Goal: Task Accomplishment & Management: Manage account settings

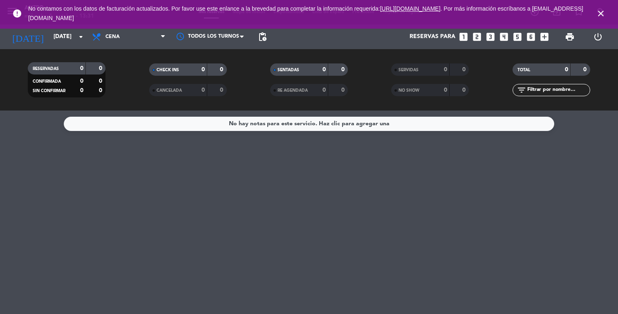
click at [603, 13] on icon "close" at bounding box center [601, 14] width 10 height 10
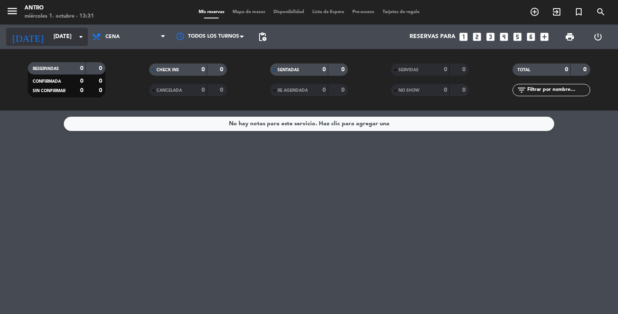
click at [64, 29] on input "[DATE]" at bounding box center [88, 36] width 78 height 15
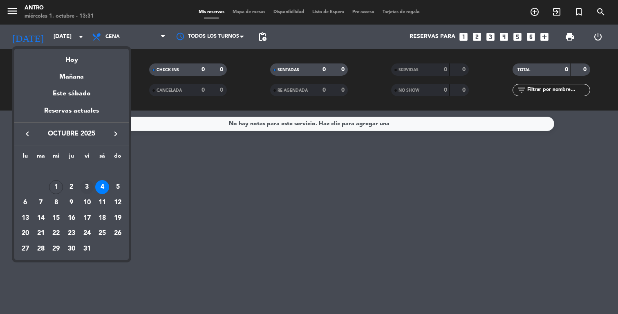
click at [87, 186] on div "3" at bounding box center [87, 187] width 14 height 14
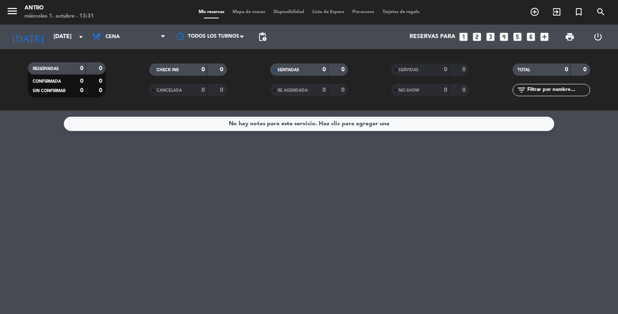
type input "[DATE]"
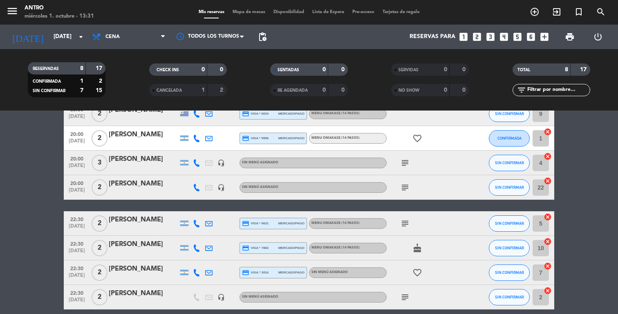
scroll to position [49, 0]
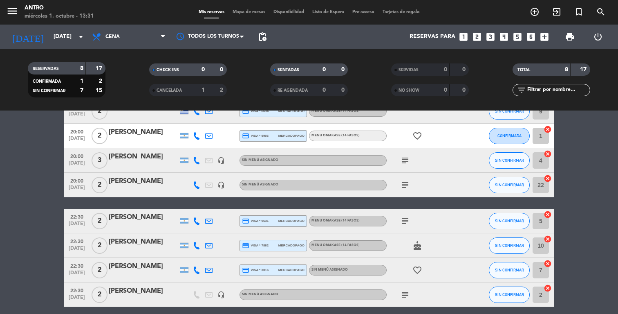
click at [149, 187] on div at bounding box center [144, 190] width 70 height 7
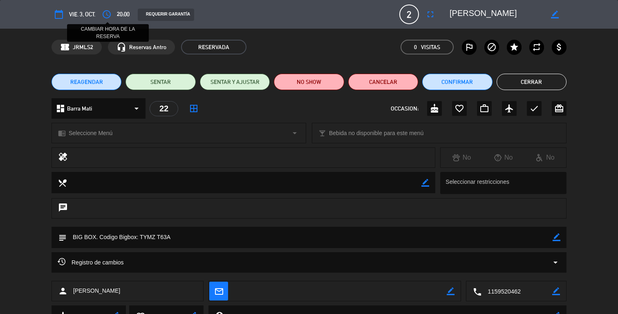
click at [109, 13] on icon "access_time" at bounding box center [107, 14] width 10 height 10
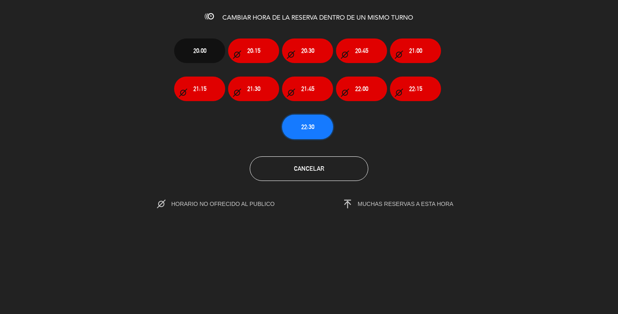
click at [317, 121] on button "22:30" at bounding box center [307, 127] width 51 height 25
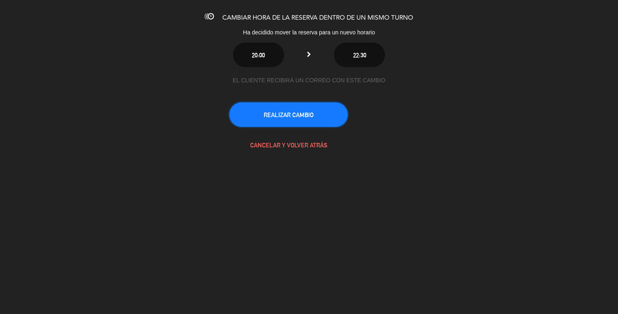
click at [310, 110] on button "REALIZAR CAMBIO" at bounding box center [288, 114] width 119 height 25
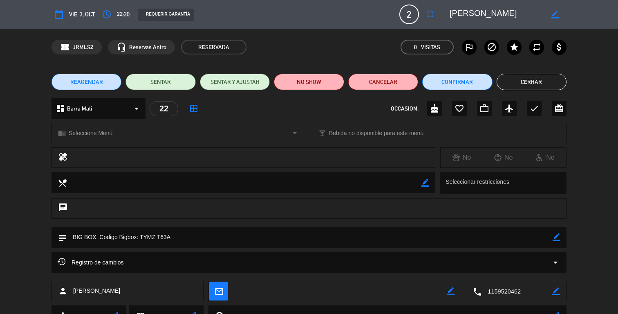
click at [537, 81] on button "Cerrar" at bounding box center [532, 82] width 70 height 16
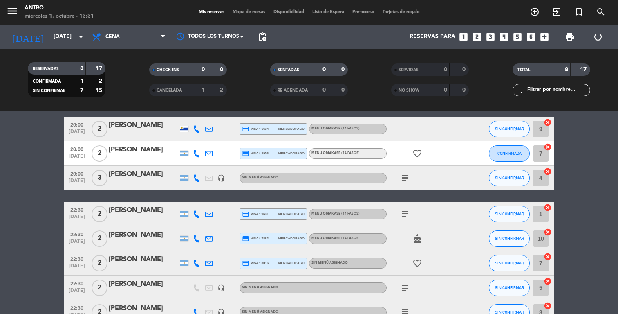
scroll to position [83, 0]
